Goal: Transaction & Acquisition: Purchase product/service

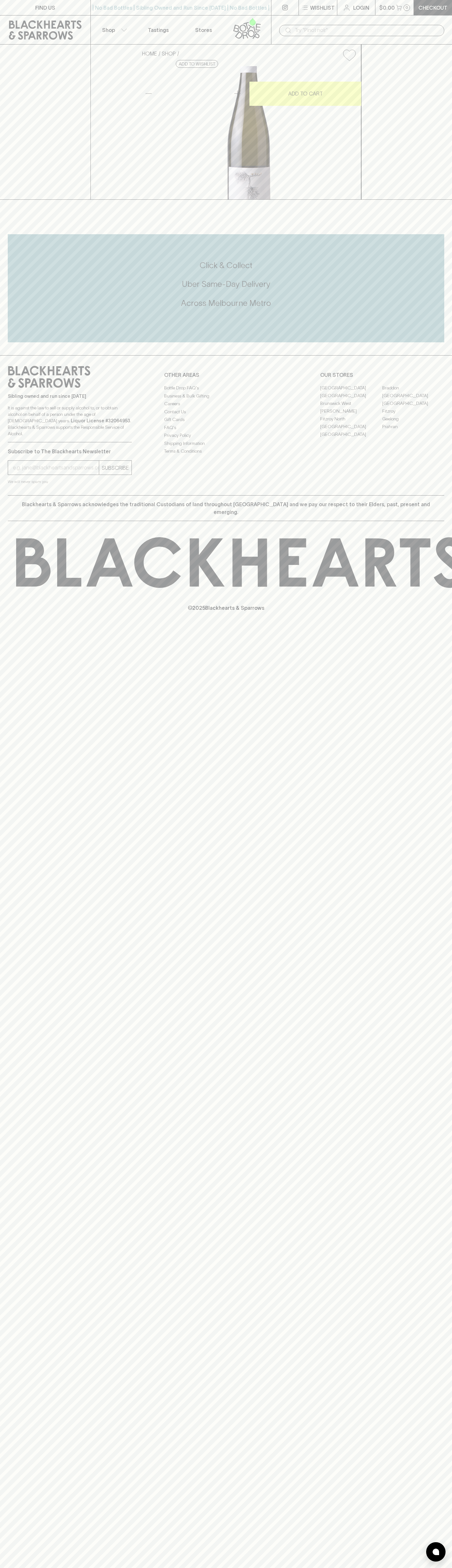
click at [399, 15] on button "$0.00 0" at bounding box center [394, 7] width 38 height 16
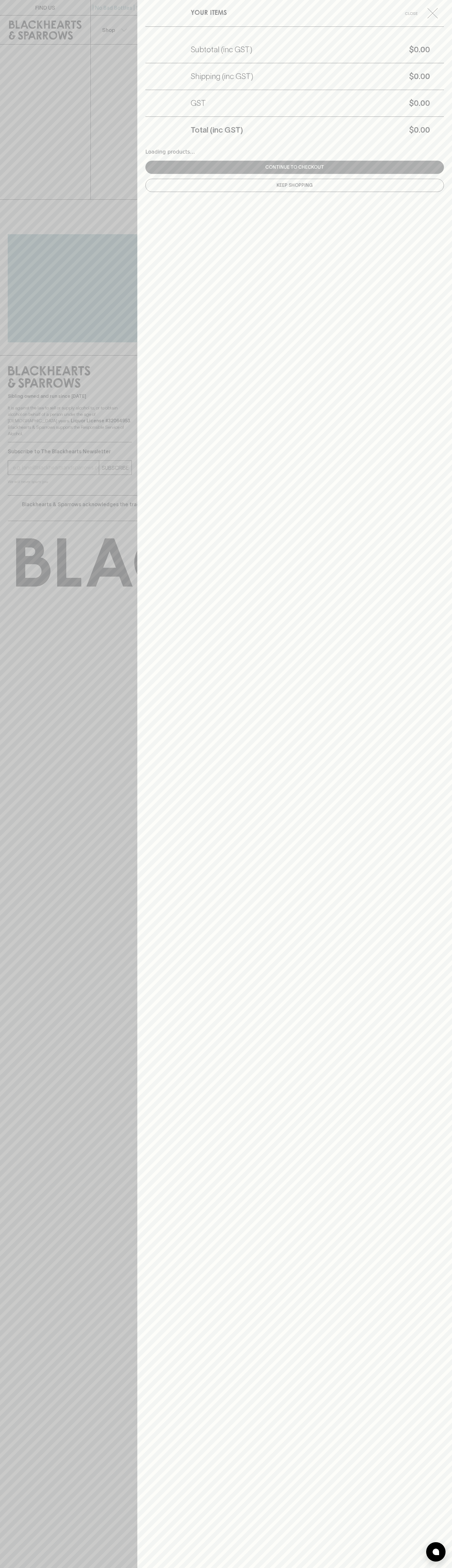
click at [446, 590] on div "YOUR ITEMS Close Subtotal (inc GST) $0.00 Shipping (inc GST) $0.00 GST $0.00 To…" at bounding box center [294, 784] width 314 height 1568
click at [82, 1568] on html "FIND US | No Bad Bottles | Sibling Owned and Run Since 2006 | No Bad Bottles | …" at bounding box center [226, 784] width 452 height 1568
click at [20, 98] on div at bounding box center [226, 784] width 452 height 1568
